Goal: Information Seeking & Learning: Learn about a topic

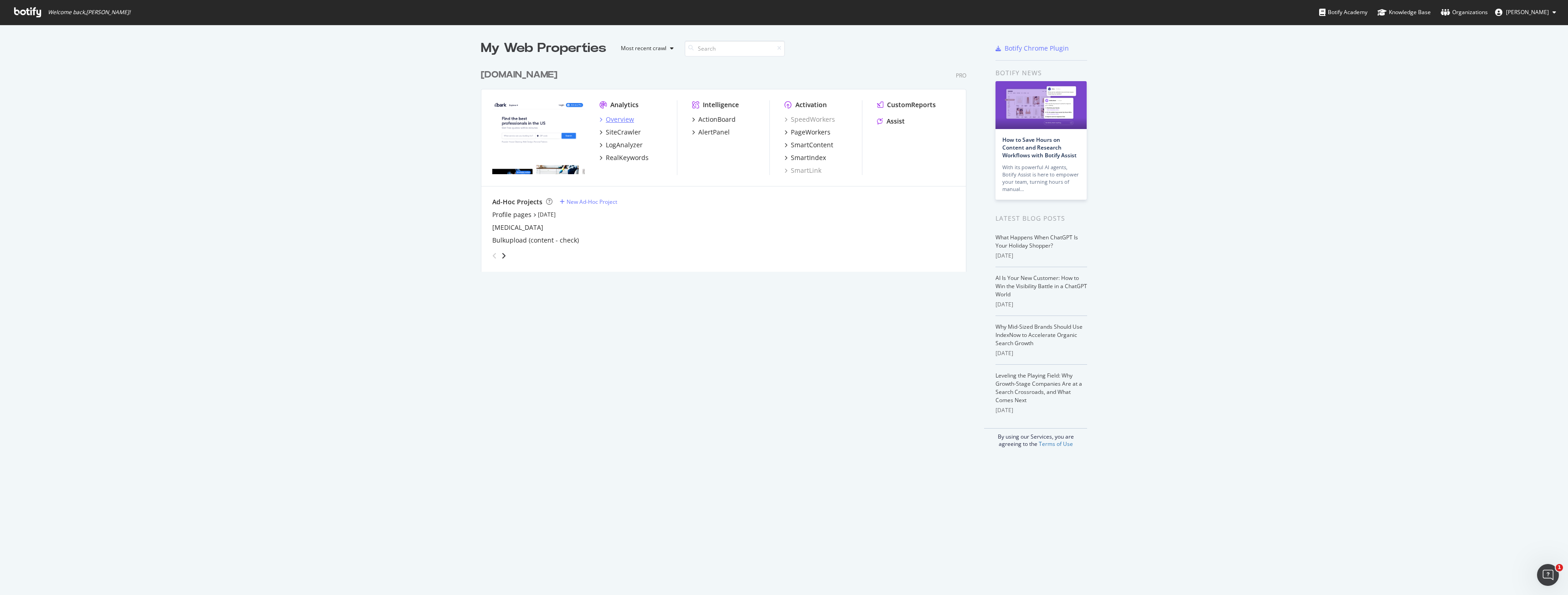
click at [606, 120] on div "Overview" at bounding box center [620, 119] width 28 height 9
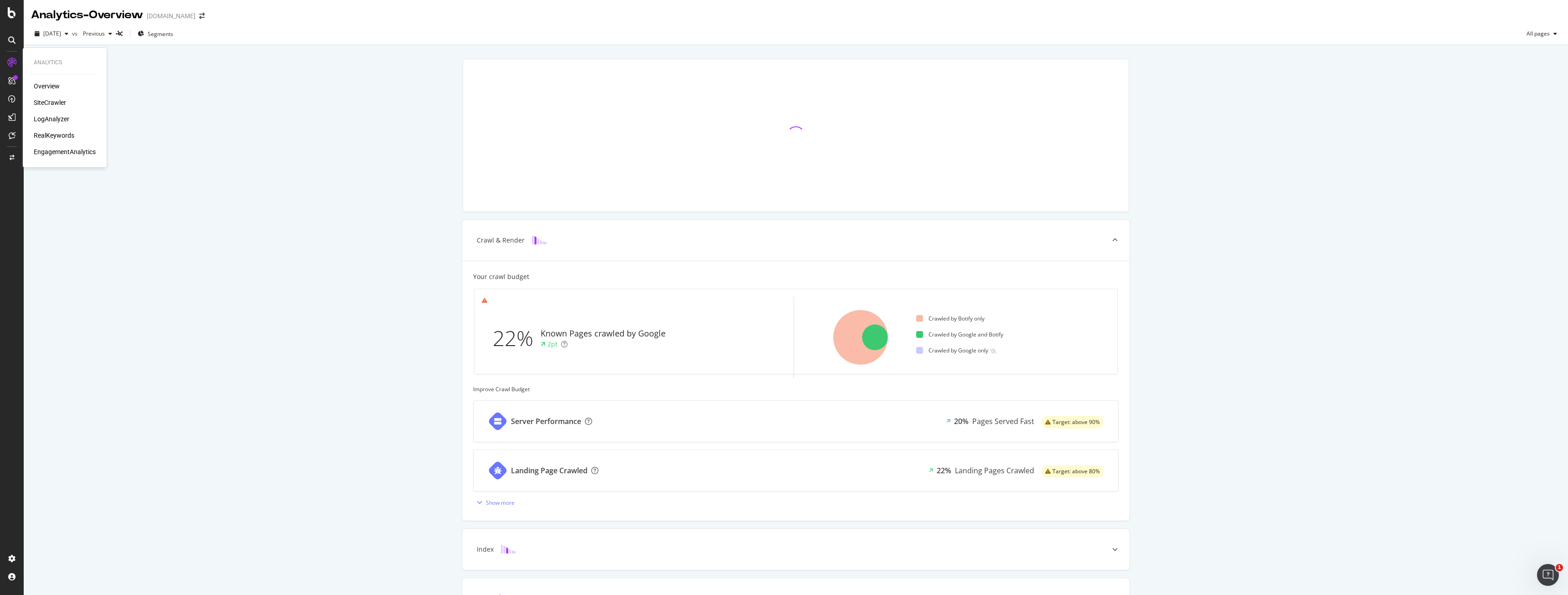
click at [46, 106] on div "SiteCrawler" at bounding box center [49, 102] width 32 height 9
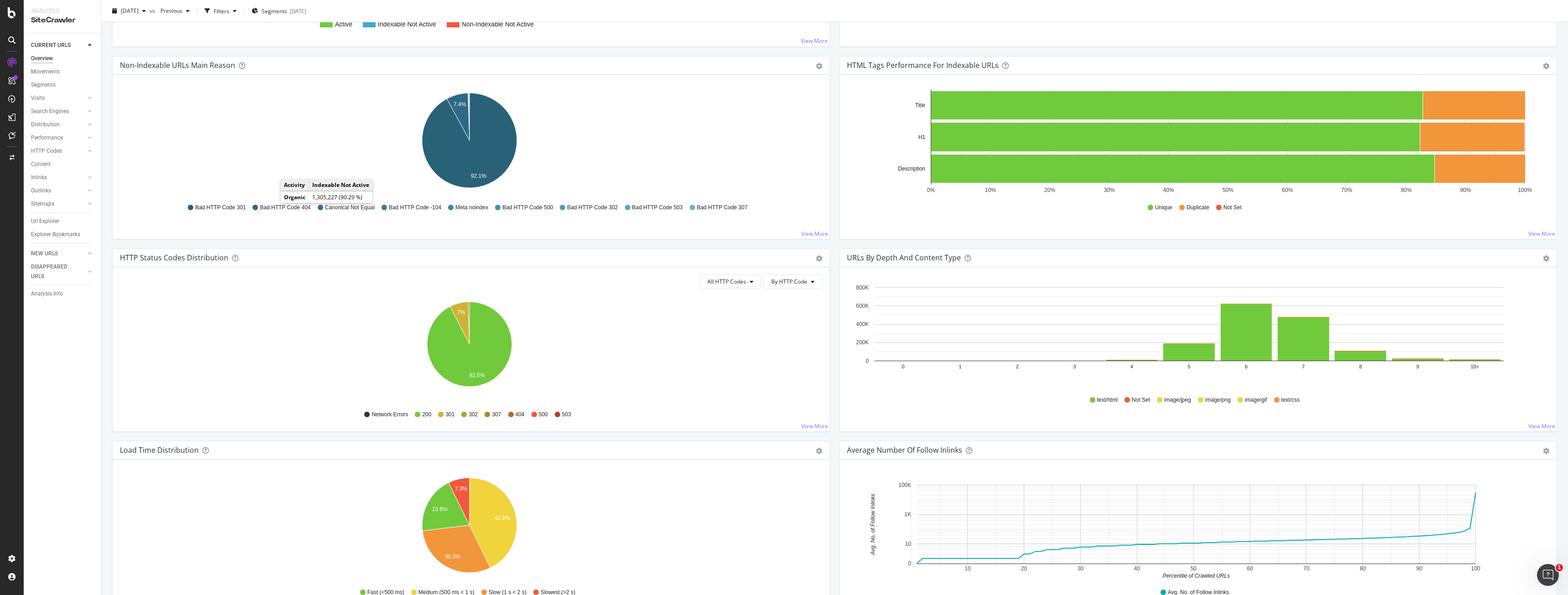
scroll to position [319, 0]
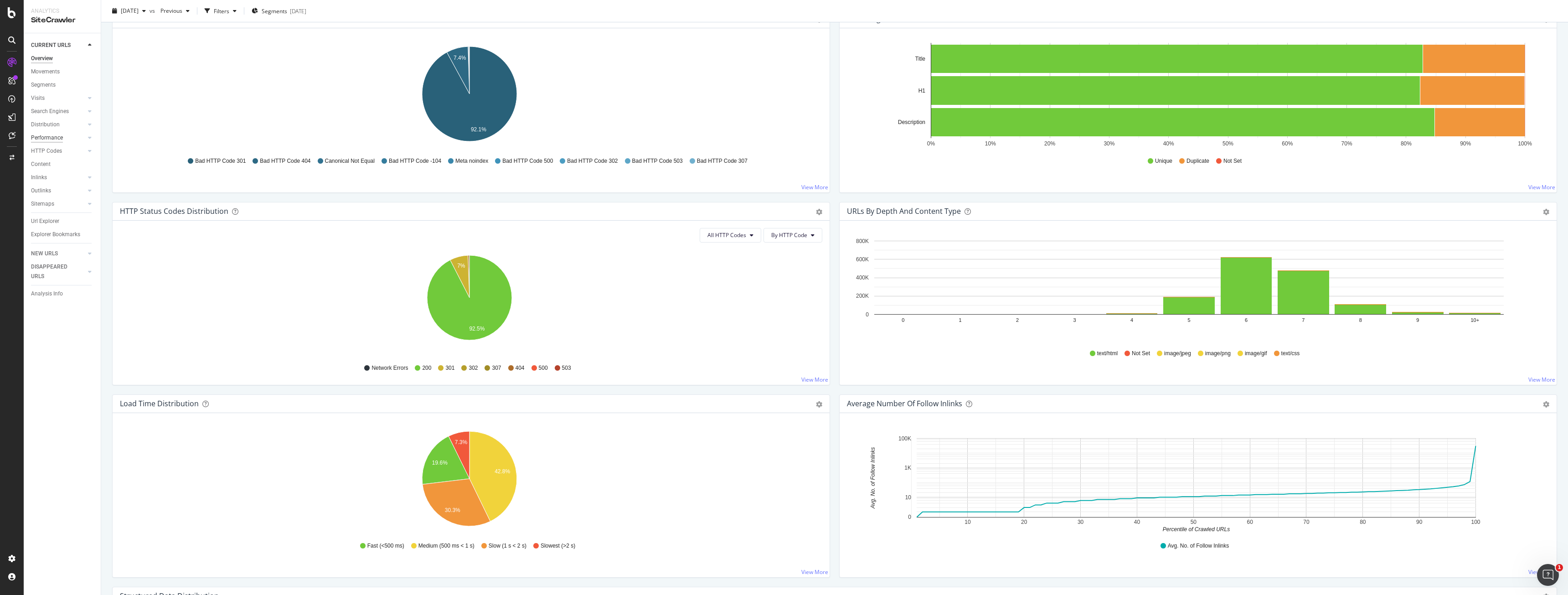
click at [45, 138] on div "Performance" at bounding box center [47, 138] width 32 height 10
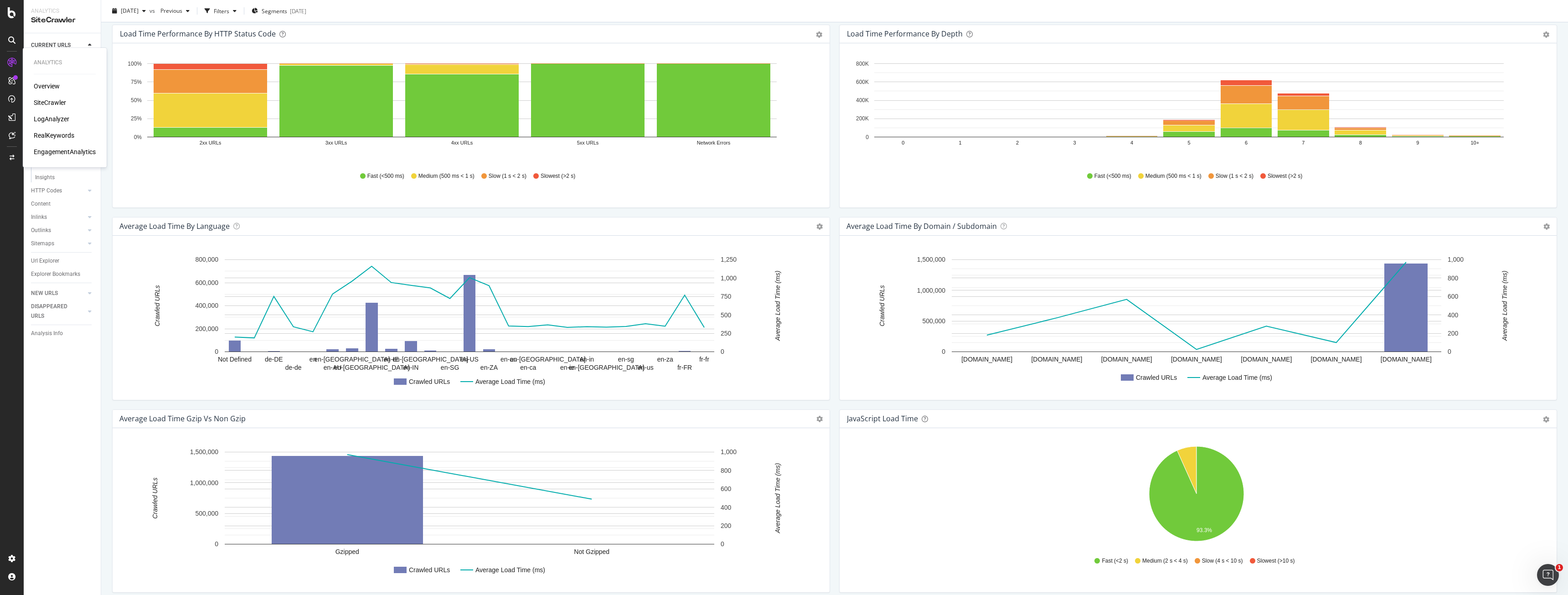
scroll to position [53, 0]
click at [61, 117] on div "LogAnalyzer" at bounding box center [51, 119] width 35 height 9
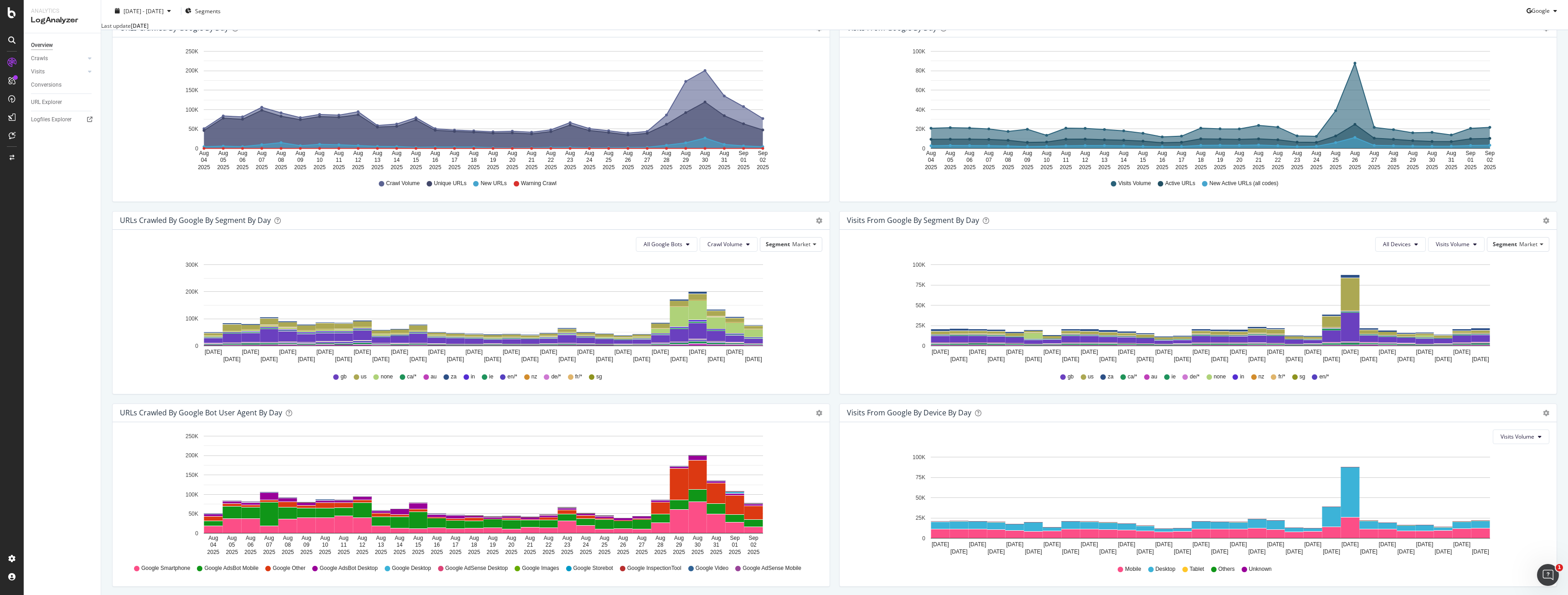
scroll to position [119, 0]
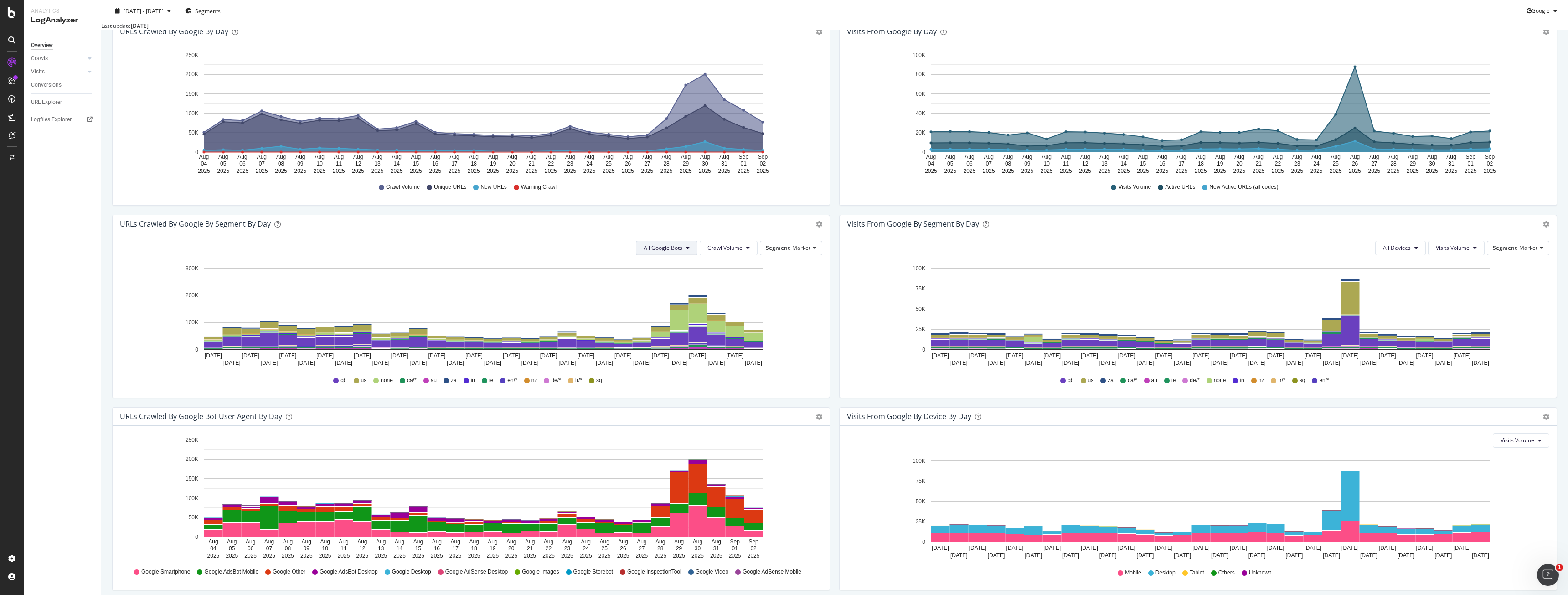
click at [679, 255] on button "All Google Bots" at bounding box center [667, 248] width 61 height 15
click at [674, 344] on span "Google Smartphone" at bounding box center [674, 342] width 65 height 8
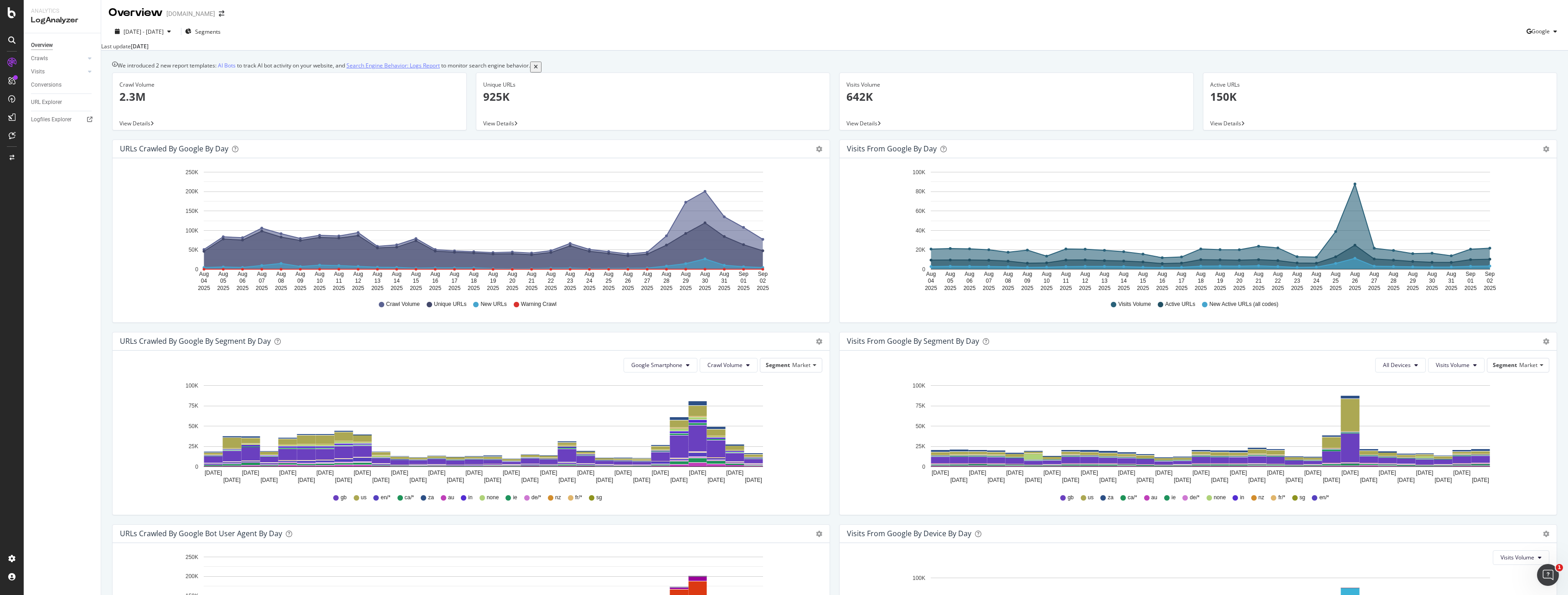
scroll to position [0, 0]
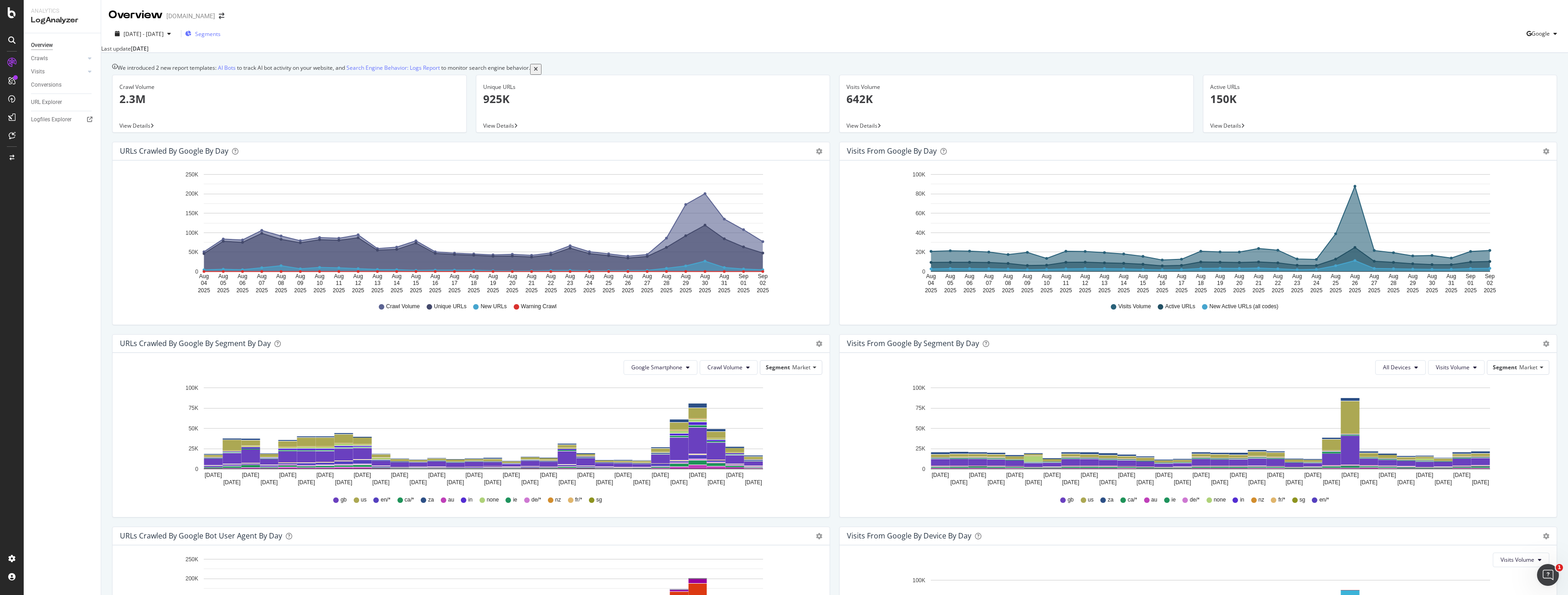
click at [220, 33] on span "Segments" at bounding box center [208, 33] width 26 height 8
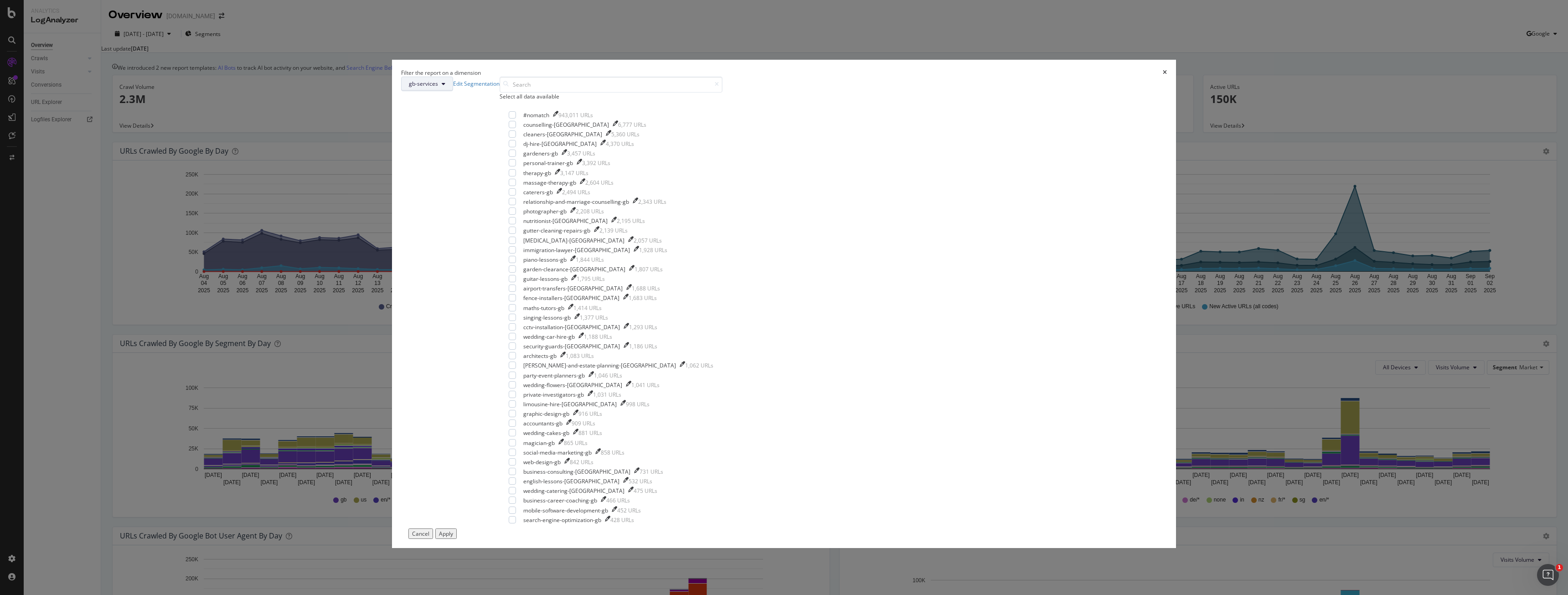
click at [438, 88] on span "gb-services" at bounding box center [424, 83] width 29 height 8
drag, startPoint x: 732, startPoint y: 227, endPoint x: 733, endPoint y: 249, distance: 22.0
click at [733, 249] on div "SEGMENTS market pagetype gb-services us-services No_of_Parameters page_qualific…" at bounding box center [744, 294] width 99 height 183
click at [733, 247] on span "pagetype" at bounding box center [744, 244] width 85 height 8
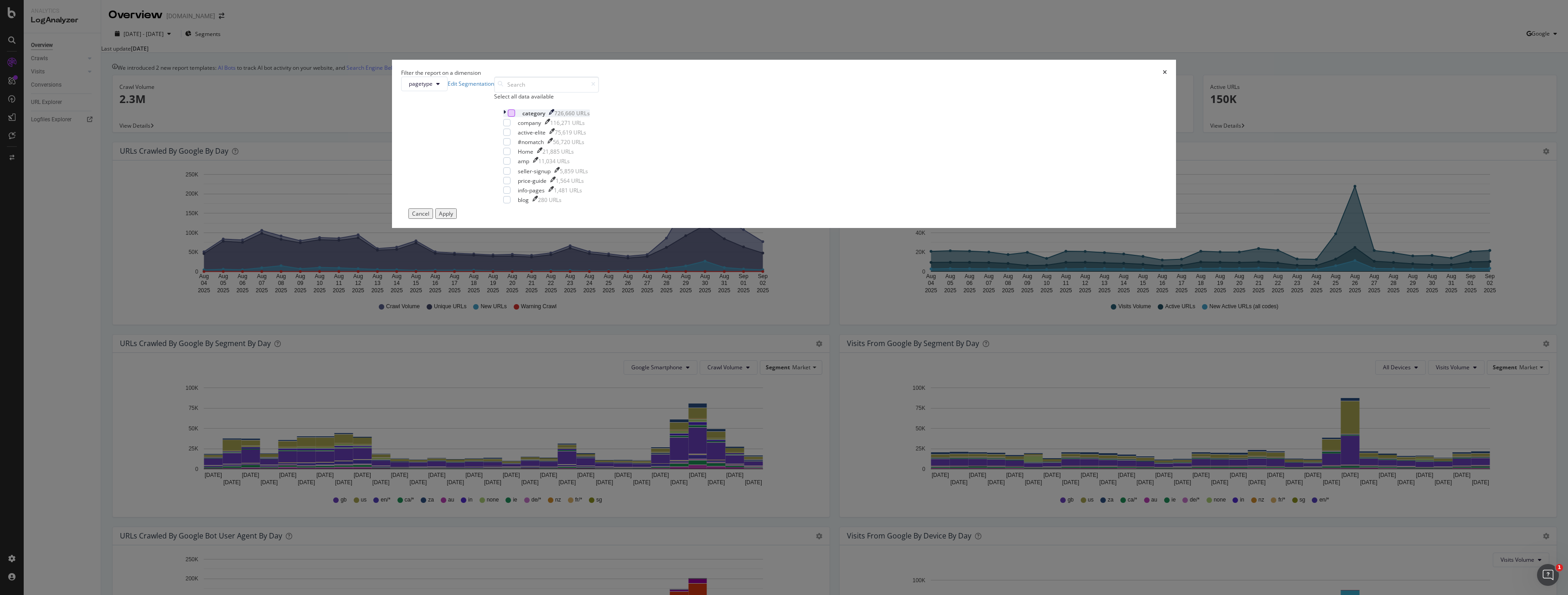
click at [515, 117] on div "modal" at bounding box center [511, 113] width 7 height 7
click at [457, 219] on button "Apply" at bounding box center [446, 213] width 21 height 10
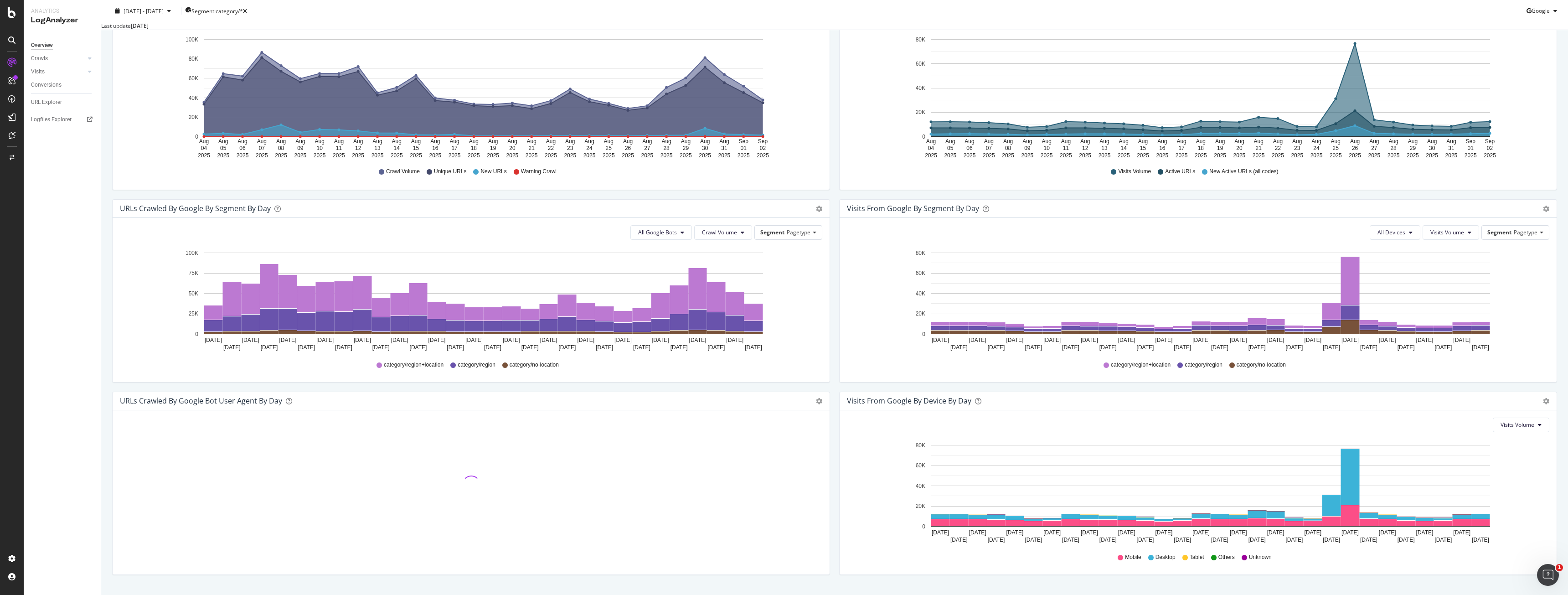
scroll to position [165, 0]
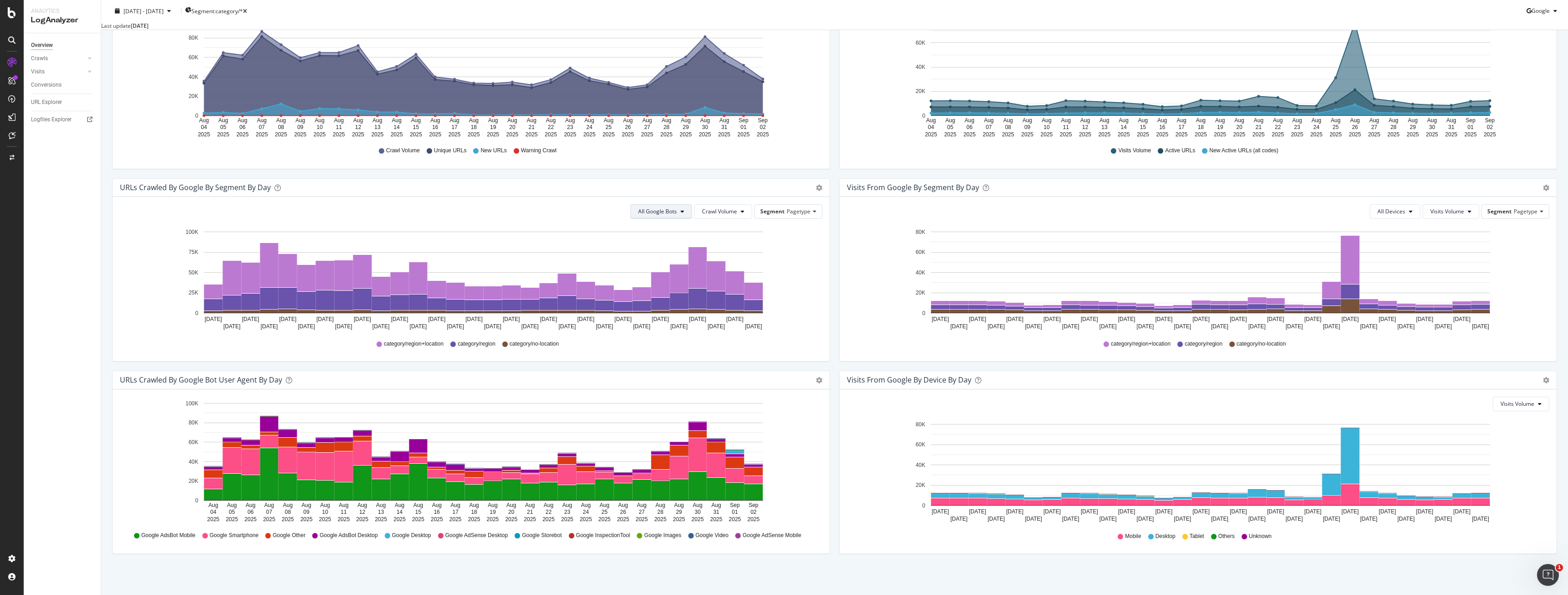
click at [654, 219] on button "All Google Bots" at bounding box center [661, 211] width 61 height 15
click at [660, 294] on span "Google Smartphone" at bounding box center [668, 297] width 65 height 8
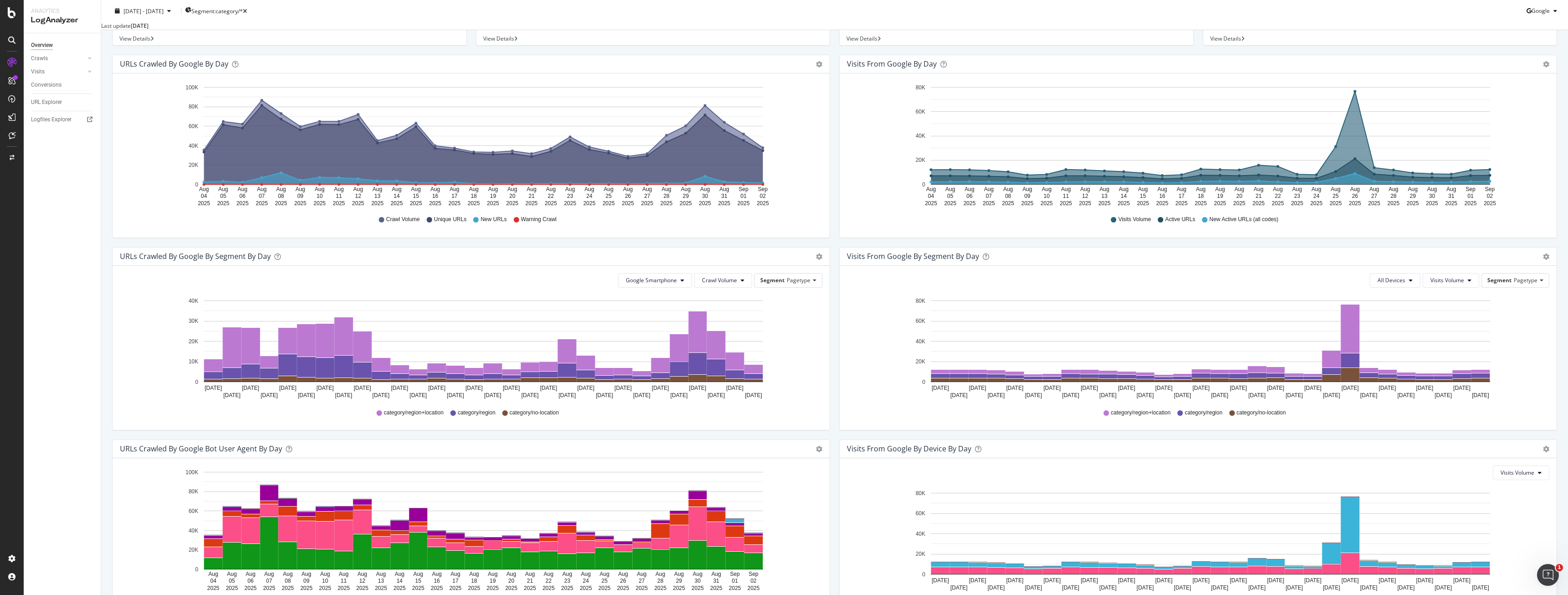
scroll to position [0, 0]
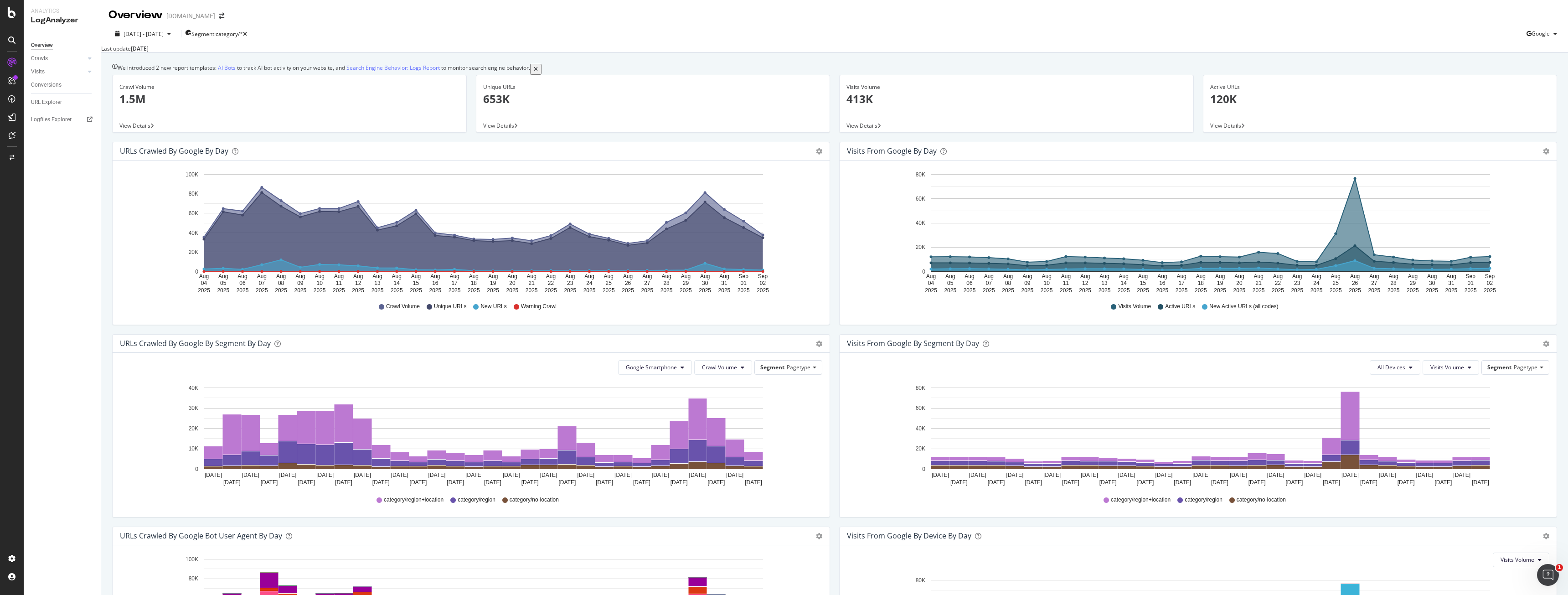
click at [9, 60] on icon at bounding box center [12, 62] width 9 height 9
